Goal: Information Seeking & Learning: Find specific fact

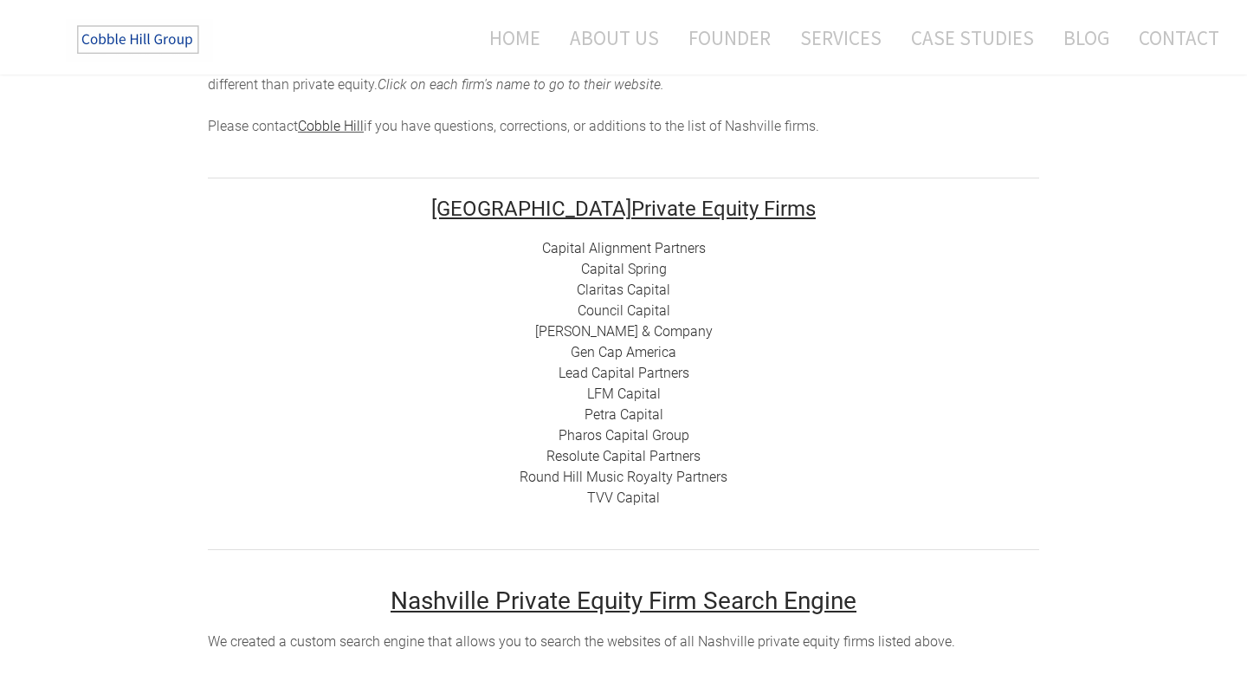
scroll to position [209, 0]
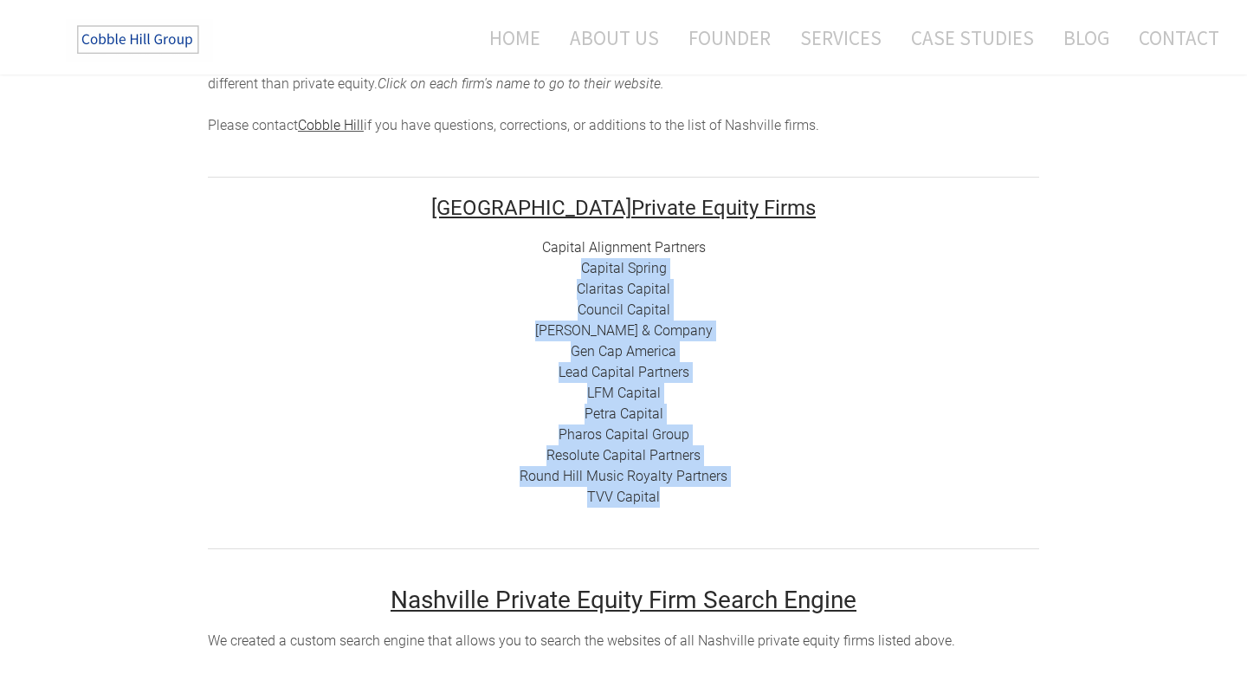
drag, startPoint x: 654, startPoint y: 509, endPoint x: 546, endPoint y: 267, distance: 265.1
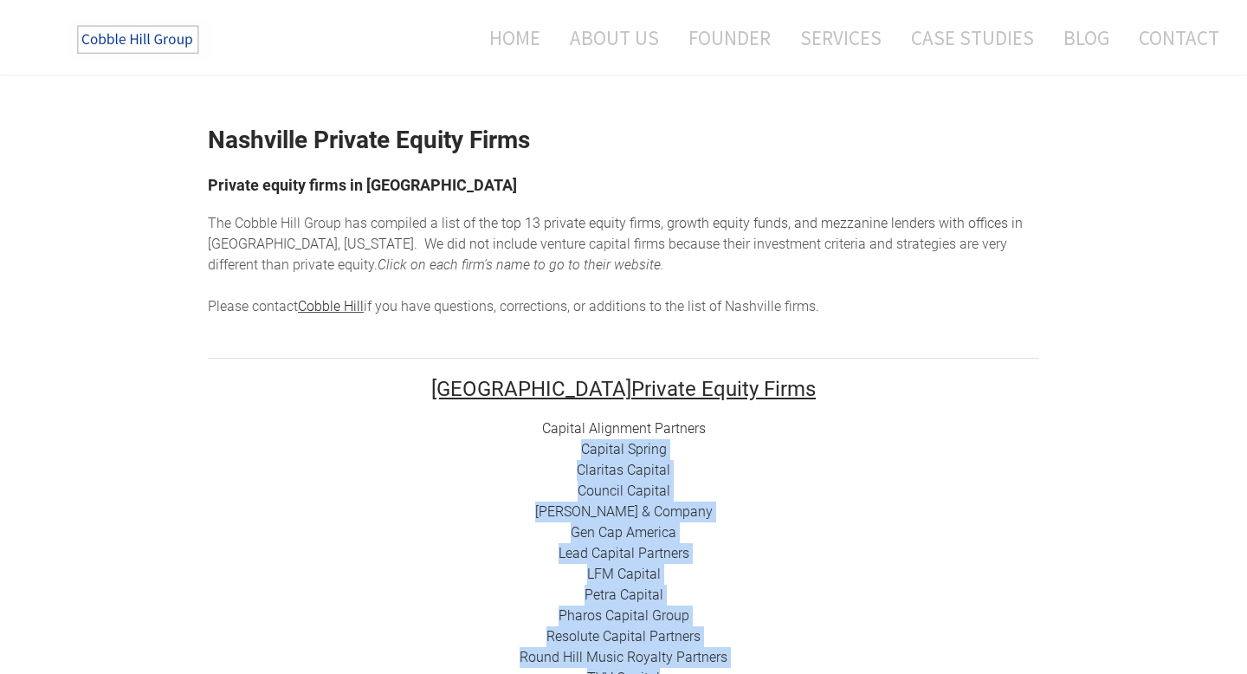
scroll to position [0, 0]
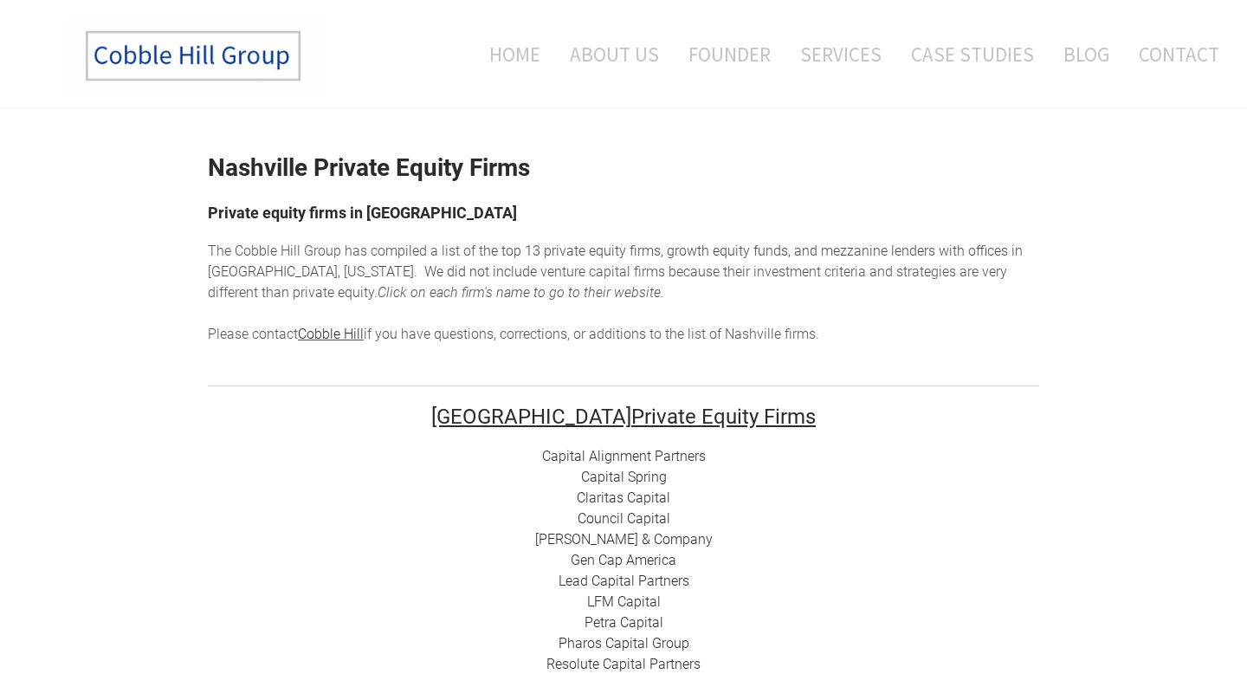
click at [463, 242] on span "The Cobble Hill Group has compiled a list of t" at bounding box center [345, 250] width 275 height 16
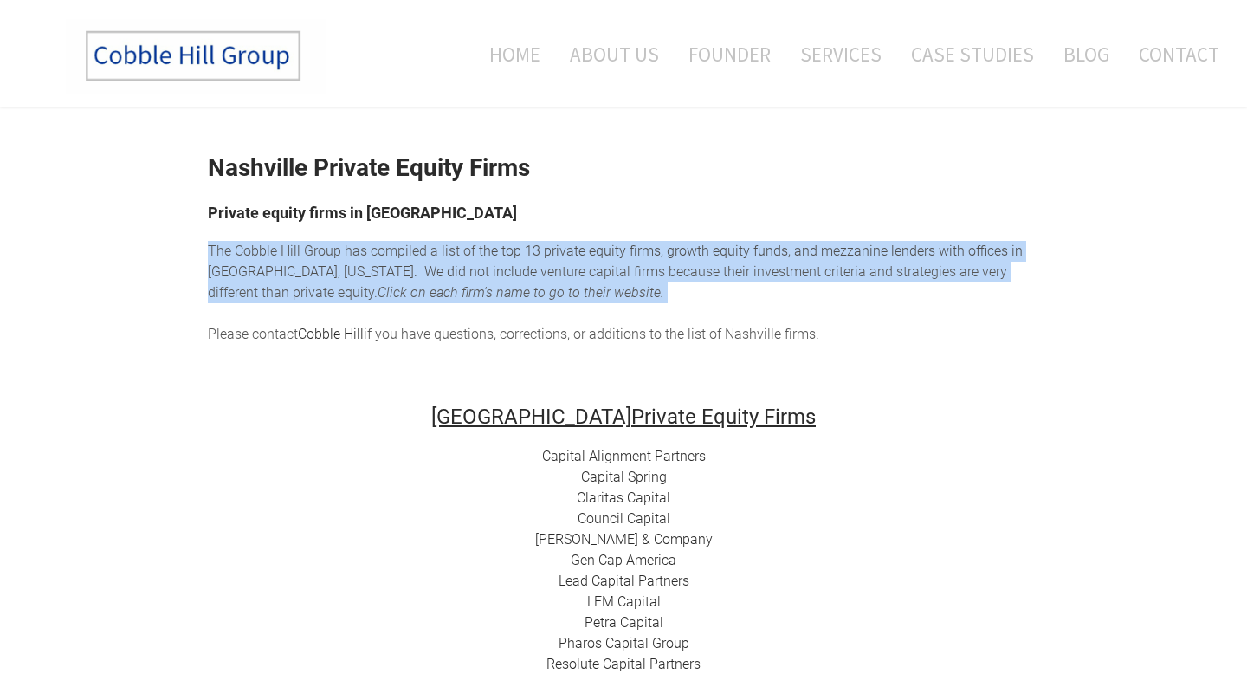
click at [463, 242] on span "The Cobble Hill Group has compiled a list of t" at bounding box center [345, 250] width 275 height 16
click at [472, 275] on span "enture capital firms because their investment criteria and strategies are very …" at bounding box center [607, 281] width 799 height 37
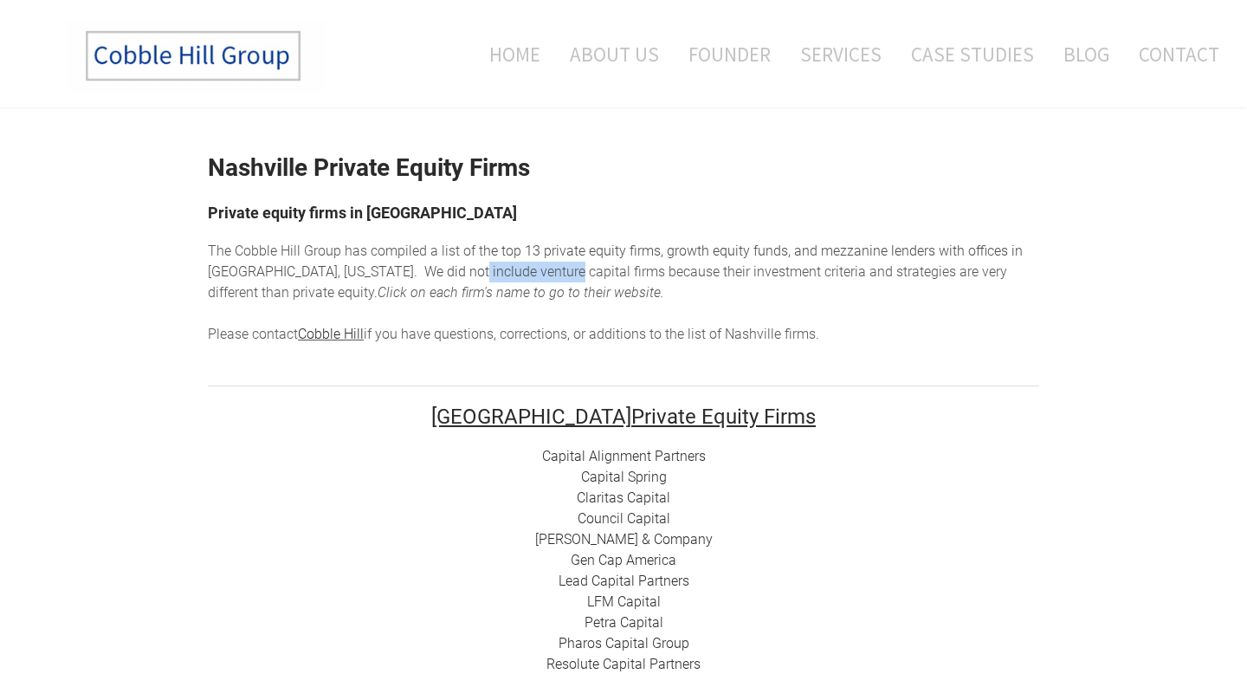
click at [472, 275] on span "enture capital firms because their investment criteria and strategies are very …" at bounding box center [607, 281] width 799 height 37
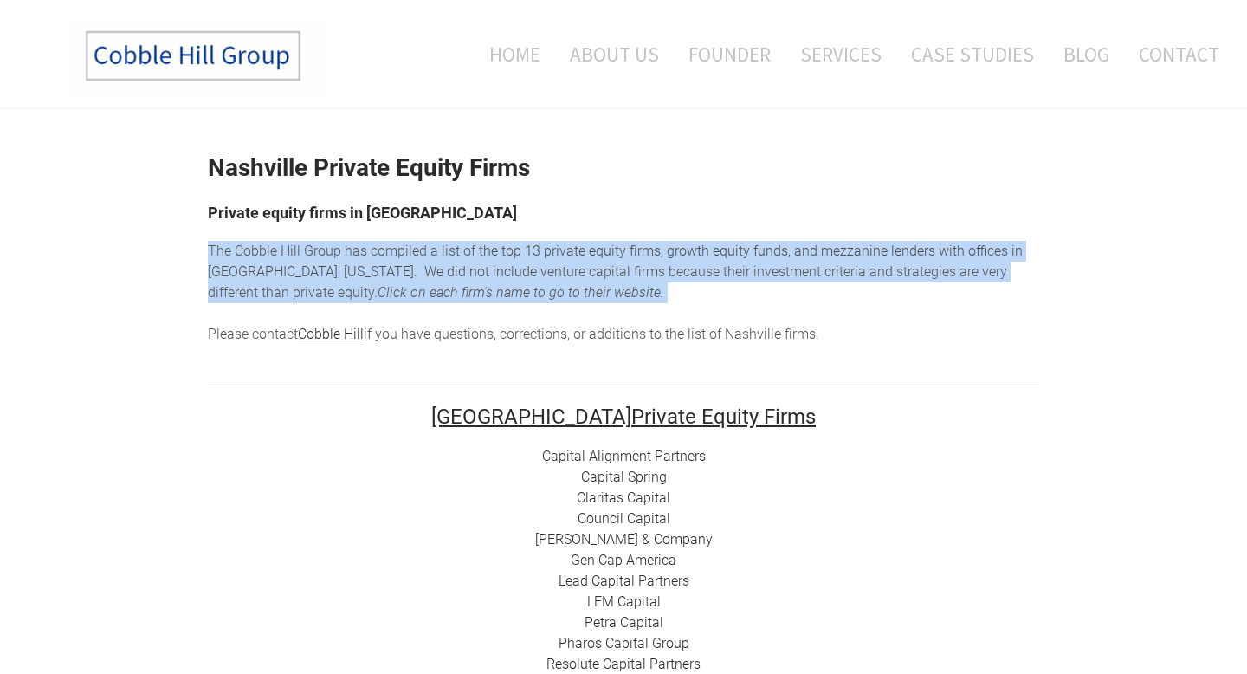
click at [472, 275] on span "enture capital firms because their investment criteria and strategies are very …" at bounding box center [607, 281] width 799 height 37
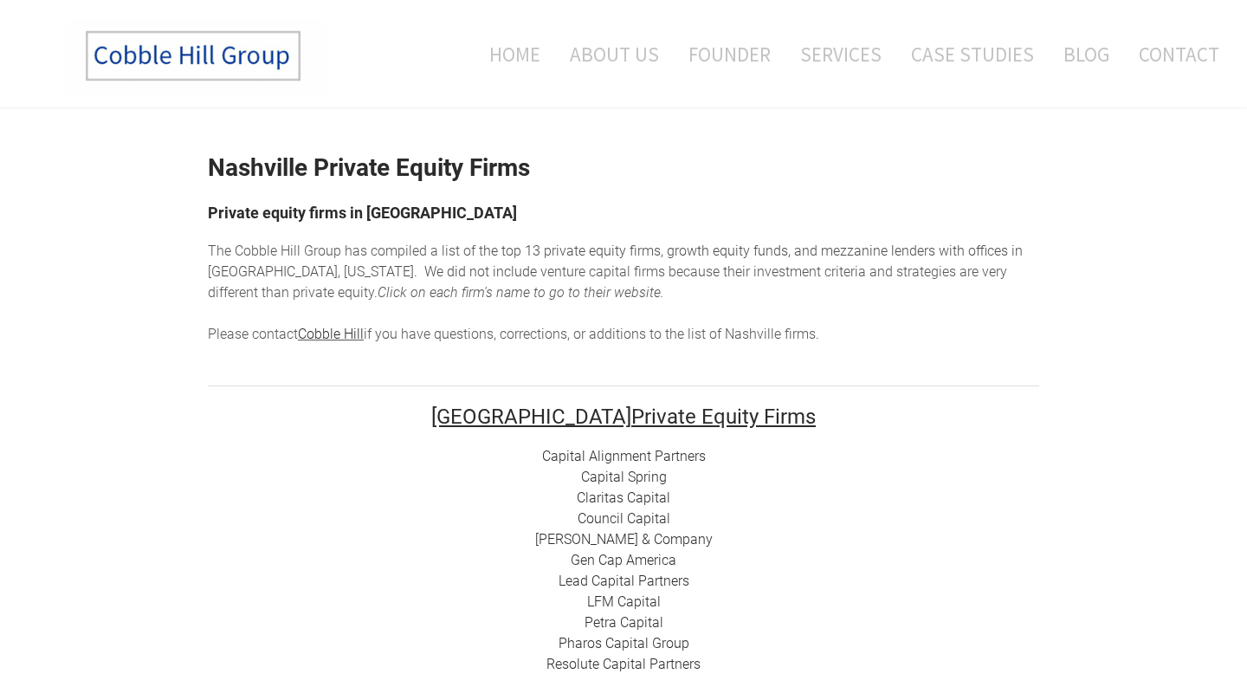
click at [479, 278] on span "enture capital firms because their investment criteria and strategies are very …" at bounding box center [607, 281] width 799 height 37
click at [479, 279] on span "enture capital firms because their investment criteria and strategies are very …" at bounding box center [607, 281] width 799 height 37
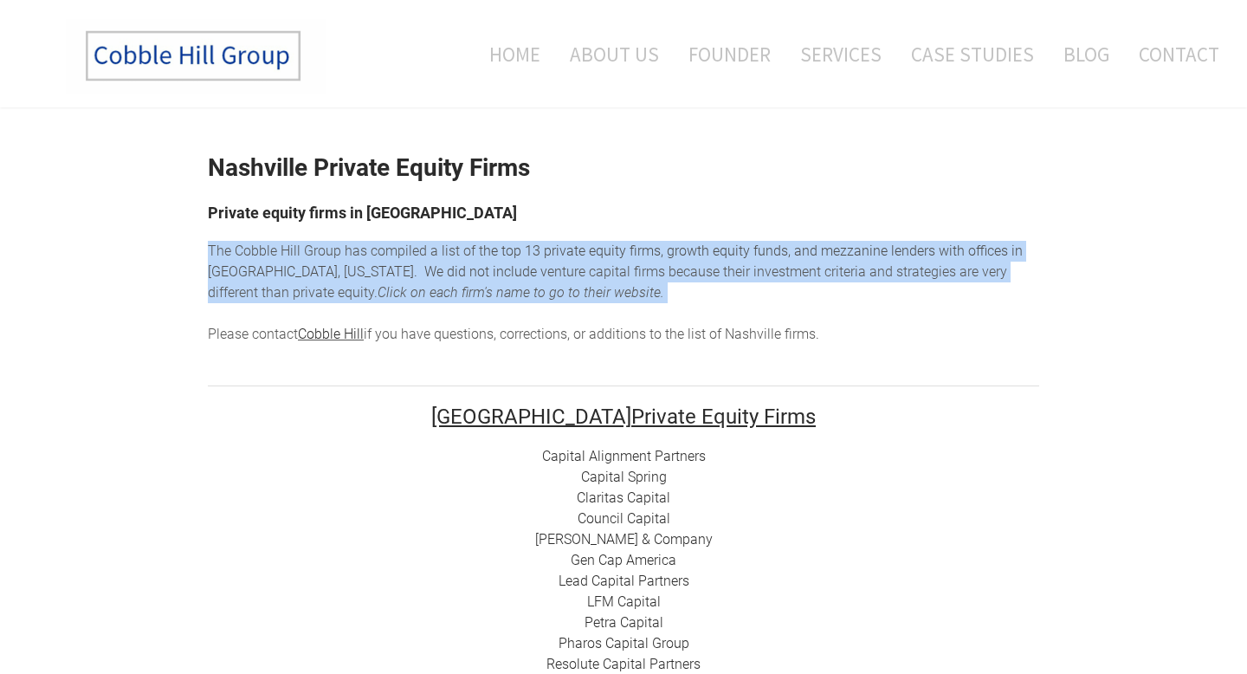
click at [479, 279] on span "enture capital firms because their investment criteria and strategies are very …" at bounding box center [607, 281] width 799 height 37
click at [487, 280] on span "enture capital firms because their investment criteria and strategies are very …" at bounding box center [607, 281] width 799 height 37
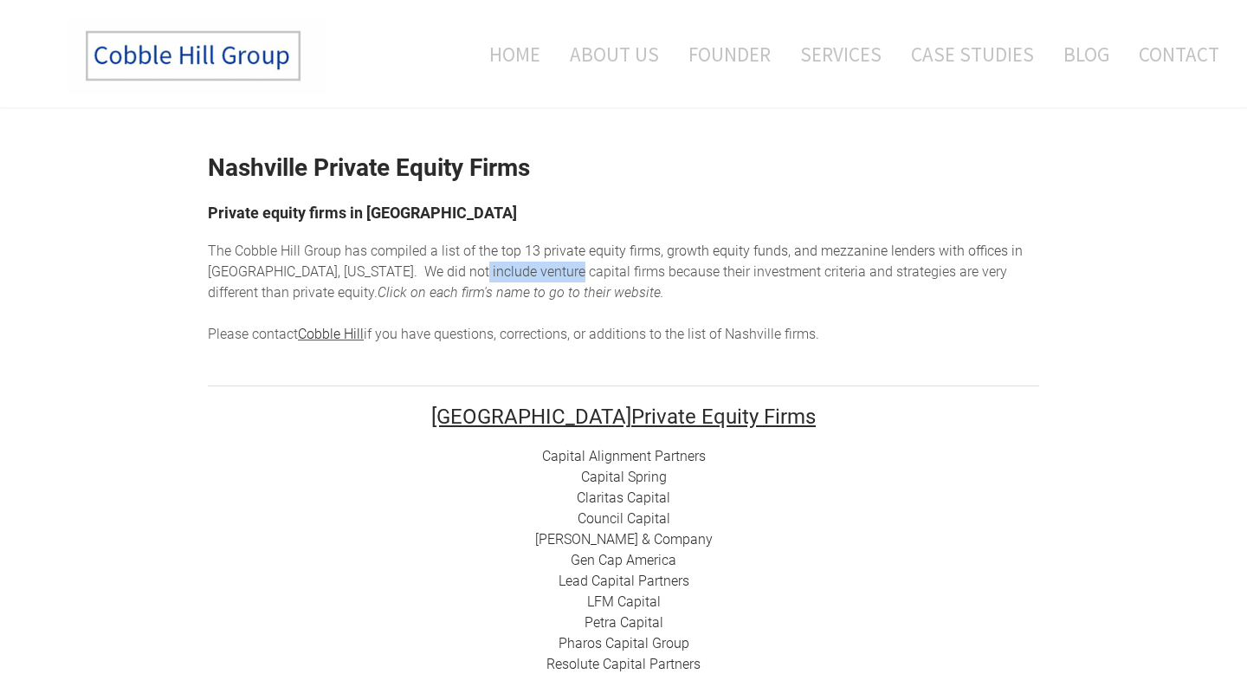
click at [487, 280] on span "enture capital firms because their investment criteria and strategies are very …" at bounding box center [607, 281] width 799 height 37
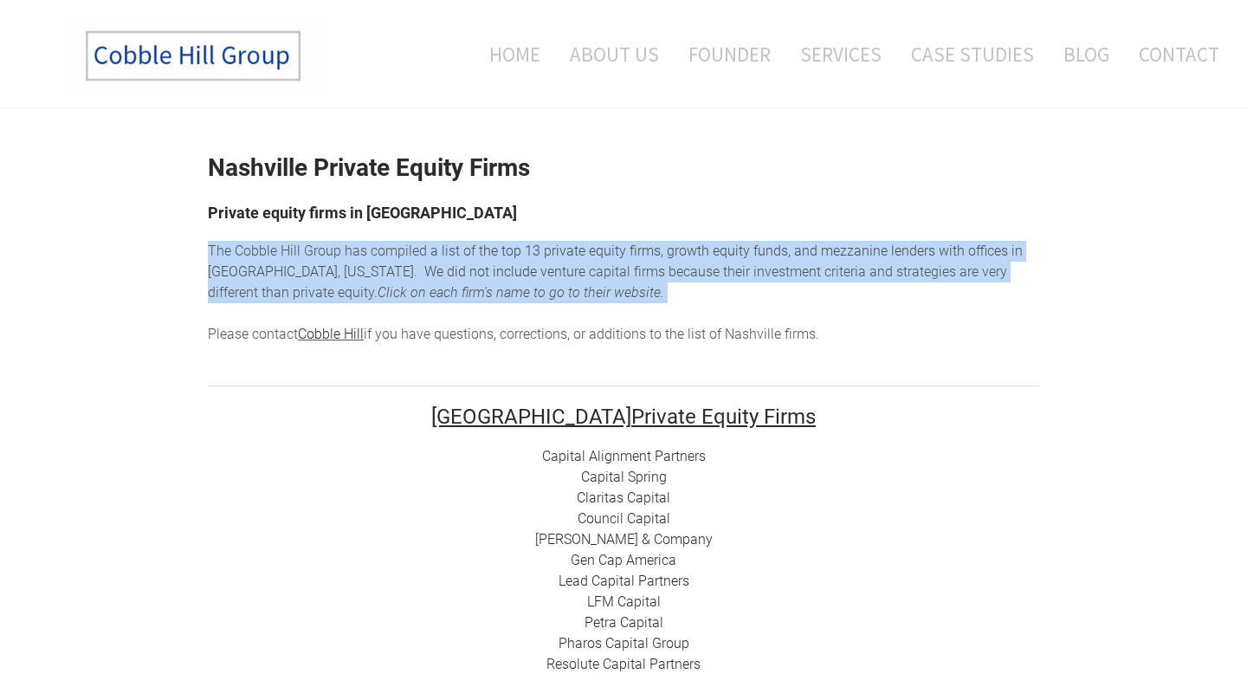
click at [487, 280] on span "enture capital firms because their investment criteria and strategies are very …" at bounding box center [607, 281] width 799 height 37
click at [488, 291] on em "Click on each firm's name to go to their website. ​" at bounding box center [520, 292] width 287 height 16
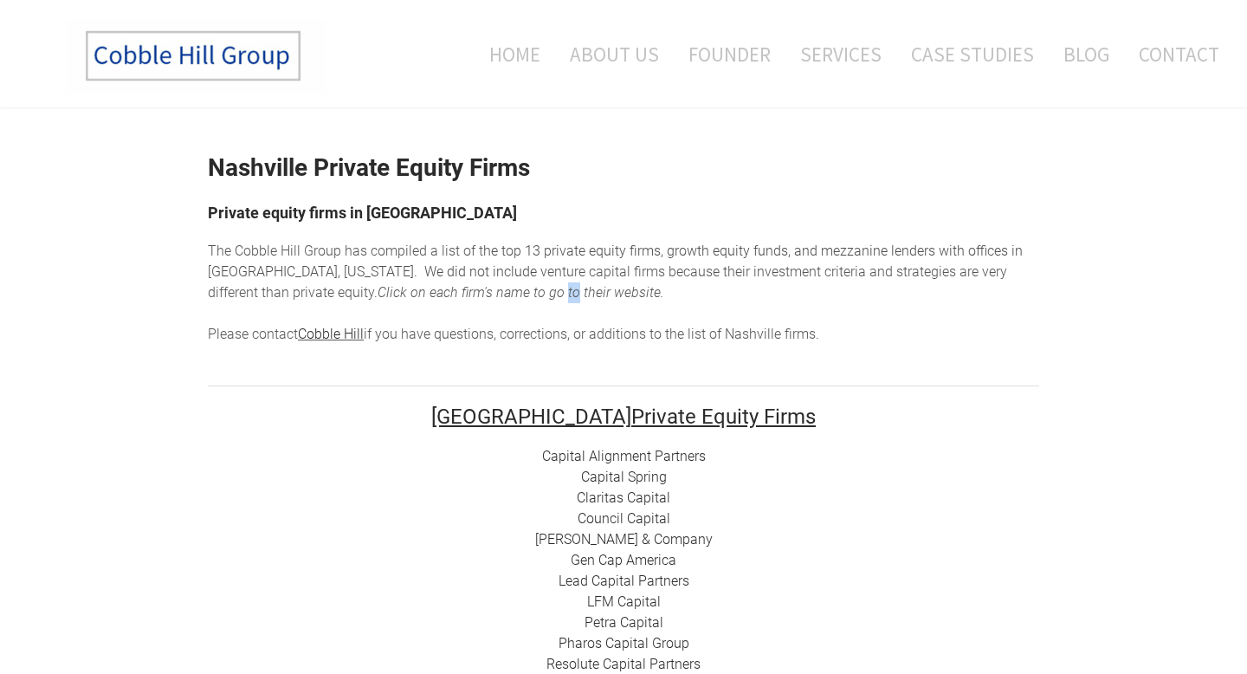
click at [488, 291] on em "Click on each firm's name to go to their website. ​" at bounding box center [520, 292] width 287 height 16
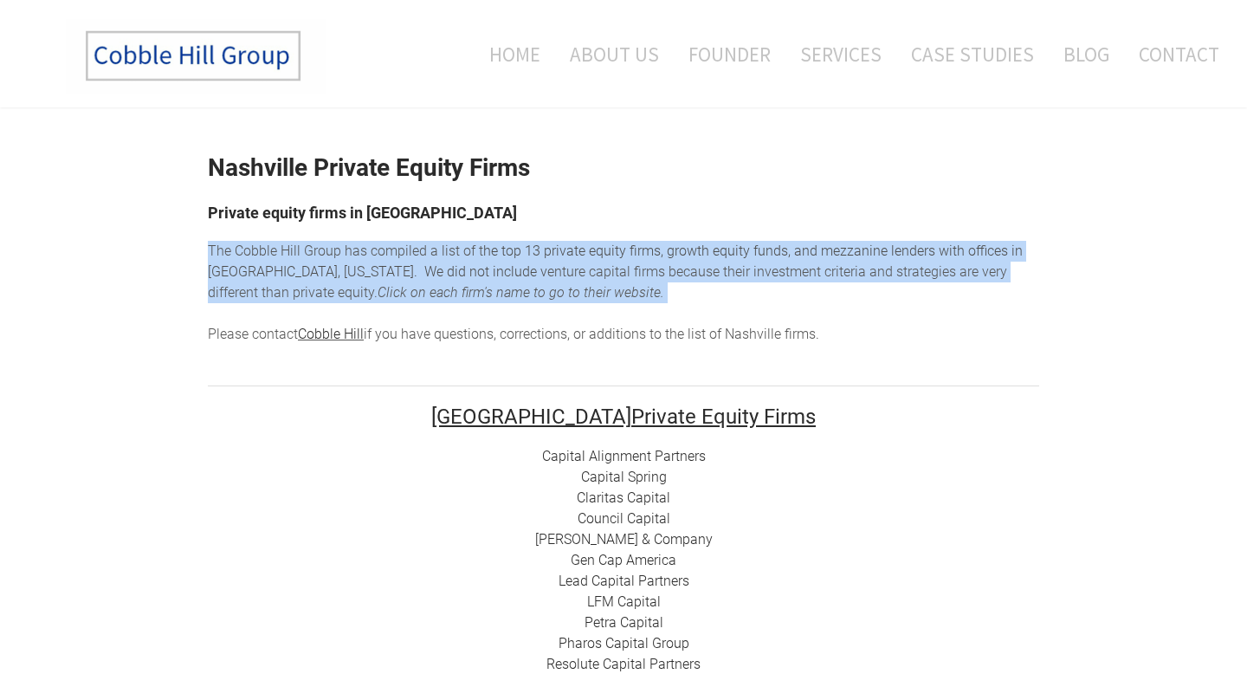
click at [488, 291] on em "Click on each firm's name to go to their website. ​" at bounding box center [520, 292] width 287 height 16
click at [496, 294] on em "Click on each firm's name to go to their website. ​" at bounding box center [520, 292] width 287 height 16
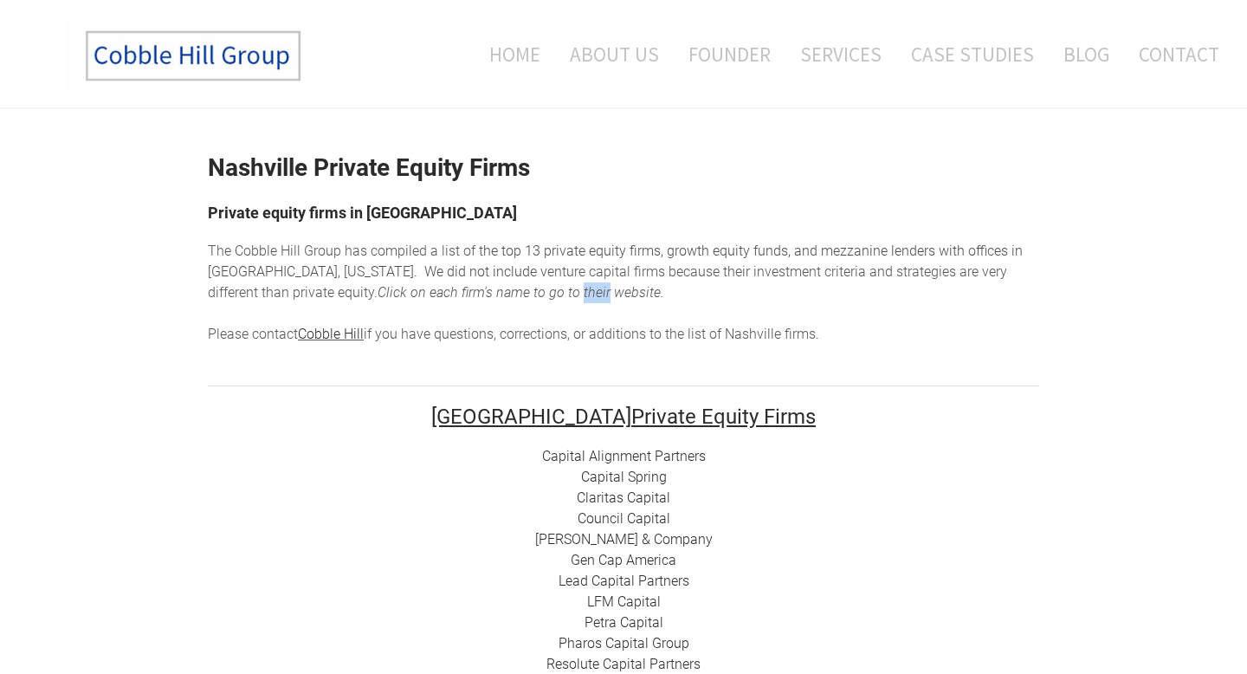
click at [496, 294] on em "Click on each firm's name to go to their website. ​" at bounding box center [520, 292] width 287 height 16
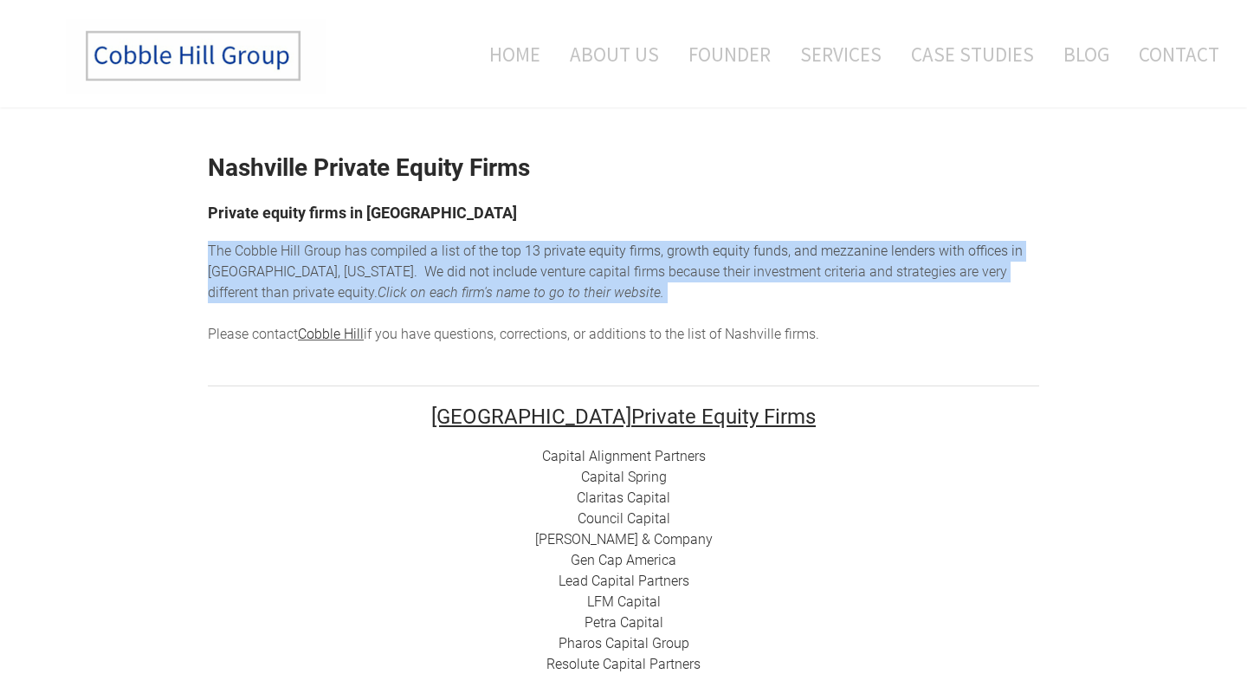
click at [496, 294] on em "Click on each firm's name to go to their website. ​" at bounding box center [520, 292] width 287 height 16
click at [502, 294] on em "Click on each firm's name to go to their website. ​" at bounding box center [520, 292] width 287 height 16
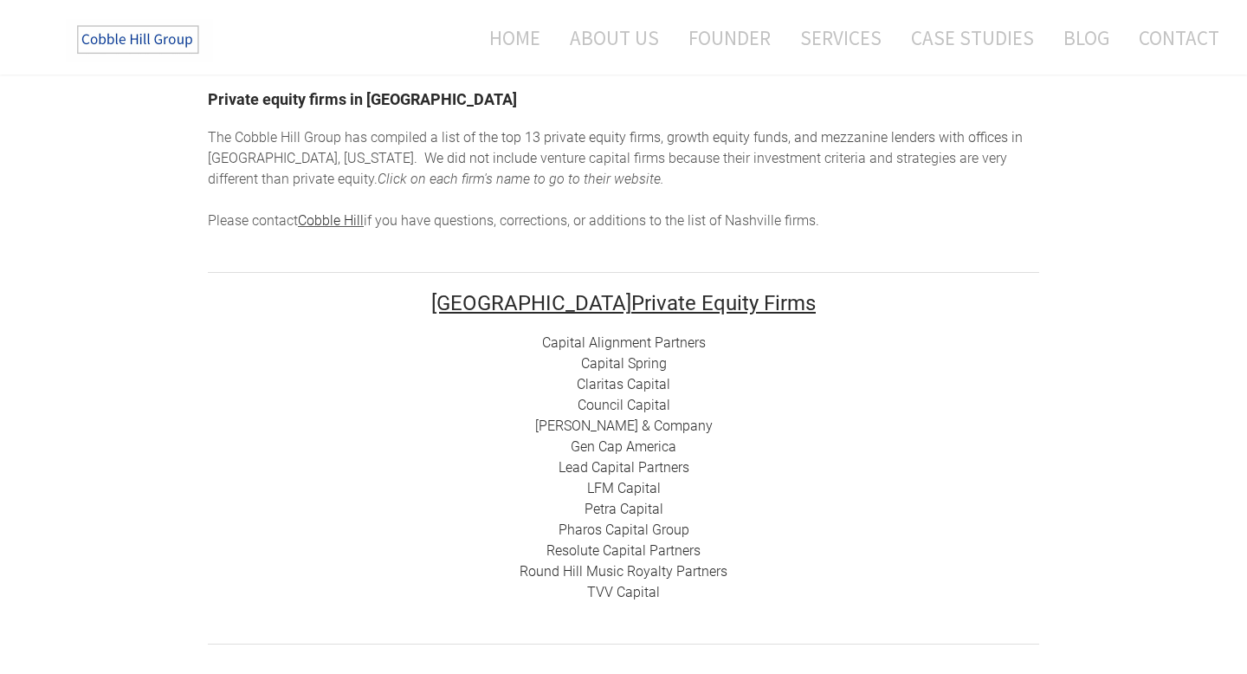
scroll to position [117, 0]
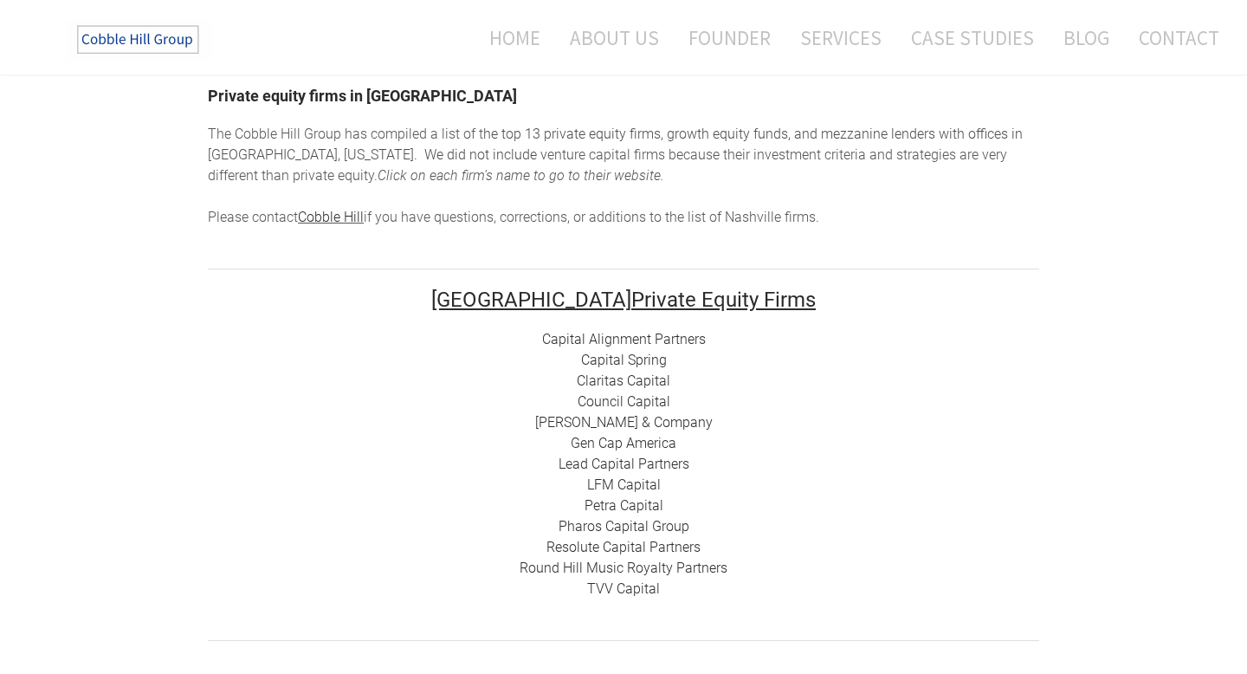
click at [635, 590] on link "TVV Capital" at bounding box center [623, 588] width 73 height 16
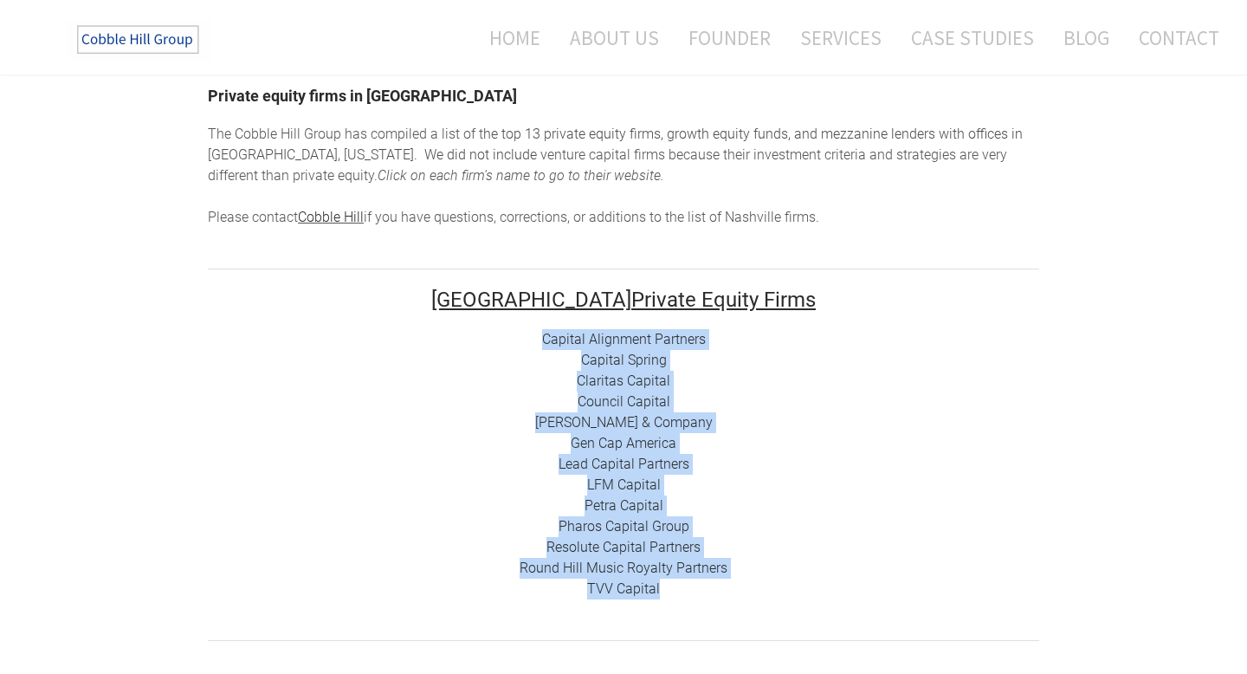
drag, startPoint x: 668, startPoint y: 600, endPoint x: 540, endPoint y: 337, distance: 292.7
copy div "Capital Alignment Partners Capital Spring Claritas Capital Council Capital [PER…"
